Goal: Find specific fact: Find specific fact

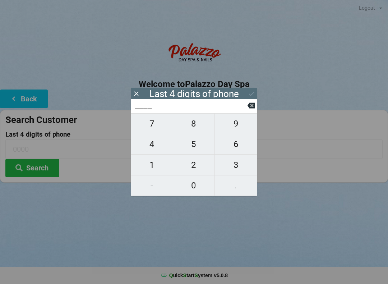
click at [193, 169] on span "2" at bounding box center [194, 164] width 42 height 15
type input "2___"
click at [197, 124] on span "8" at bounding box center [194, 123] width 42 height 15
type input "28__"
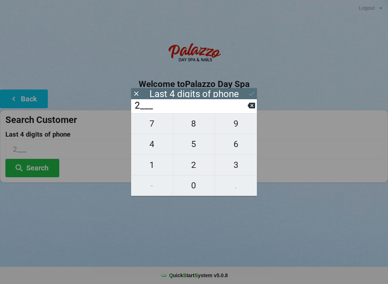
type input "28__"
click at [195, 185] on span "0" at bounding box center [194, 185] width 42 height 15
type input "280_"
click at [238, 169] on span "3" at bounding box center [236, 164] width 42 height 15
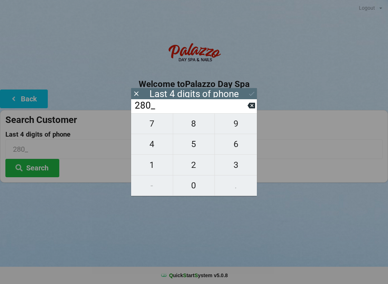
type input "2803"
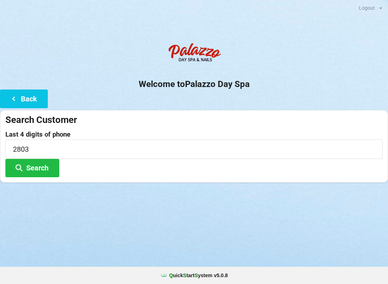
click at [15, 166] on icon at bounding box center [19, 167] width 9 height 6
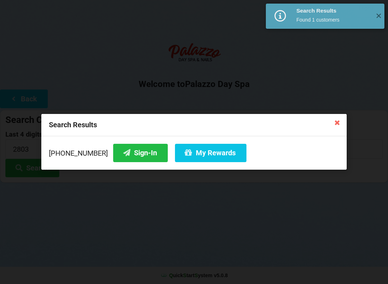
click at [131, 159] on button "Sign-In" at bounding box center [140, 153] width 55 height 18
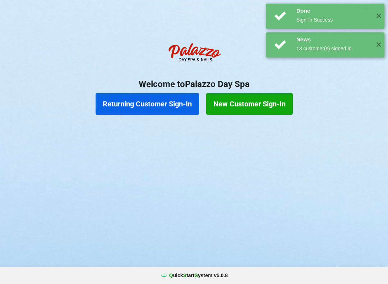
click at [151, 110] on button "Returning Customer Sign-In" at bounding box center [147, 104] width 103 height 22
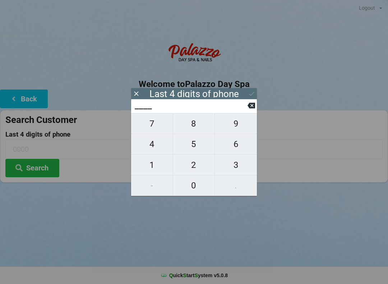
click at [154, 171] on span "1" at bounding box center [152, 164] width 42 height 15
type input "1___"
click at [238, 127] on span "9" at bounding box center [236, 123] width 42 height 15
type input "19__"
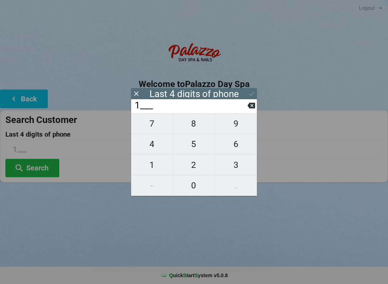
type input "19__"
click at [193, 131] on span "8" at bounding box center [194, 123] width 42 height 15
type input "198_"
click at [194, 130] on span "8" at bounding box center [194, 123] width 42 height 15
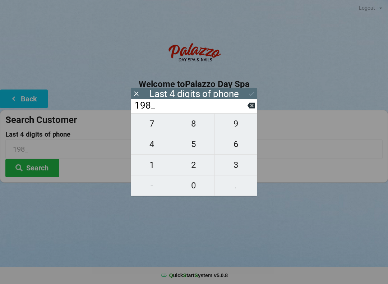
type input "1988"
click at [38, 175] on button "Search" at bounding box center [32, 168] width 54 height 18
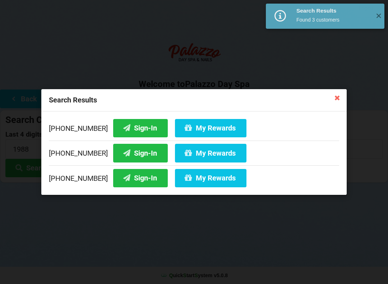
click at [122, 154] on button "Sign-In" at bounding box center [140, 153] width 55 height 18
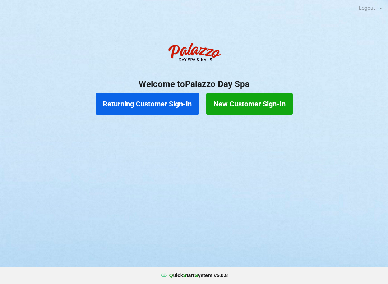
click at [144, 107] on button "Returning Customer Sign-In" at bounding box center [147, 104] width 103 height 22
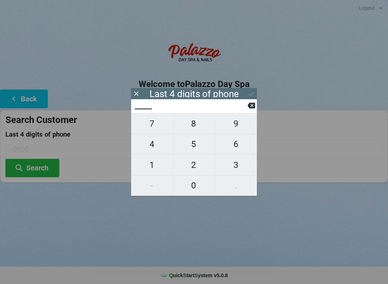
click at [157, 145] on span "4" at bounding box center [152, 143] width 42 height 15
type input "4___"
click at [197, 187] on span "0" at bounding box center [194, 185] width 42 height 15
type input "40__"
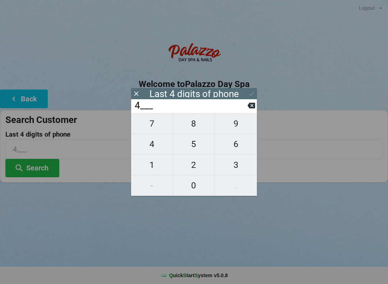
type input "40__"
click at [158, 131] on span "7" at bounding box center [152, 123] width 42 height 15
type input "407_"
click at [158, 148] on span "4" at bounding box center [152, 143] width 42 height 15
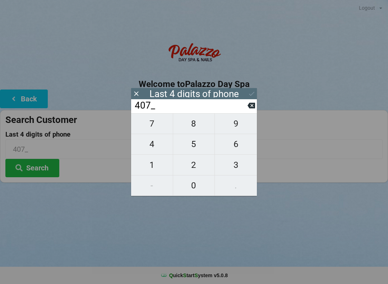
type input "4074"
click at [200, 127] on div "7 8 9 4 5 6 1 2 3 - 0 ." at bounding box center [194, 154] width 126 height 83
click at [202, 131] on div "7 8 9 4 5 6 1 2 3 - 0 ." at bounding box center [194, 154] width 126 height 83
click at [199, 134] on div "7 8 9 4 5 6 1 2 3 - 0 ." at bounding box center [194, 154] width 126 height 83
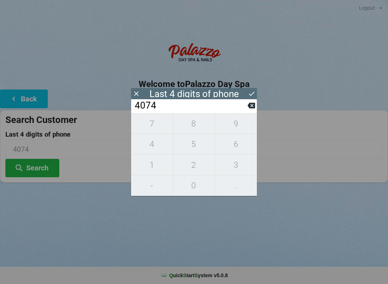
click at [246, 111] on input "4074" at bounding box center [190, 105] width 113 height 11
click at [248, 109] on icon at bounding box center [251, 106] width 8 height 8
click at [249, 110] on button at bounding box center [251, 106] width 8 height 10
click at [252, 110] on button at bounding box center [251, 106] width 8 height 10
click at [238, 127] on span "9" at bounding box center [236, 123] width 42 height 15
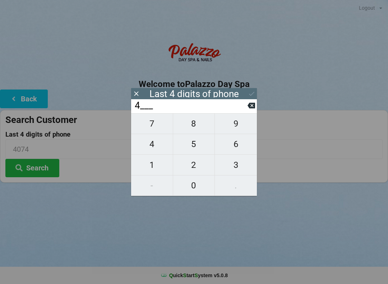
type input "49__"
click at [239, 166] on span "3" at bounding box center [236, 164] width 42 height 15
type input "493_"
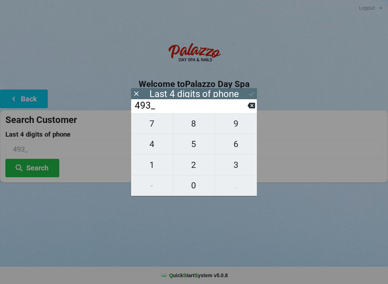
click at [199, 185] on span "0" at bounding box center [194, 185] width 42 height 15
type input "4930"
click at [255, 92] on icon at bounding box center [252, 94] width 8 height 8
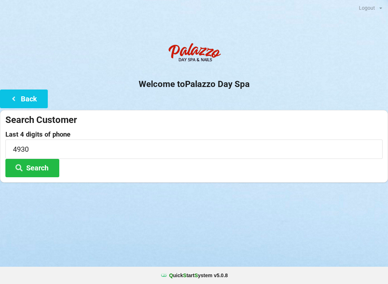
click at [46, 171] on button "Search" at bounding box center [32, 168] width 54 height 18
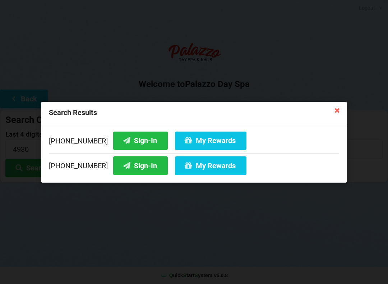
click at [136, 139] on button "Sign-In" at bounding box center [140, 140] width 55 height 18
